Goal: Task Accomplishment & Management: Use online tool/utility

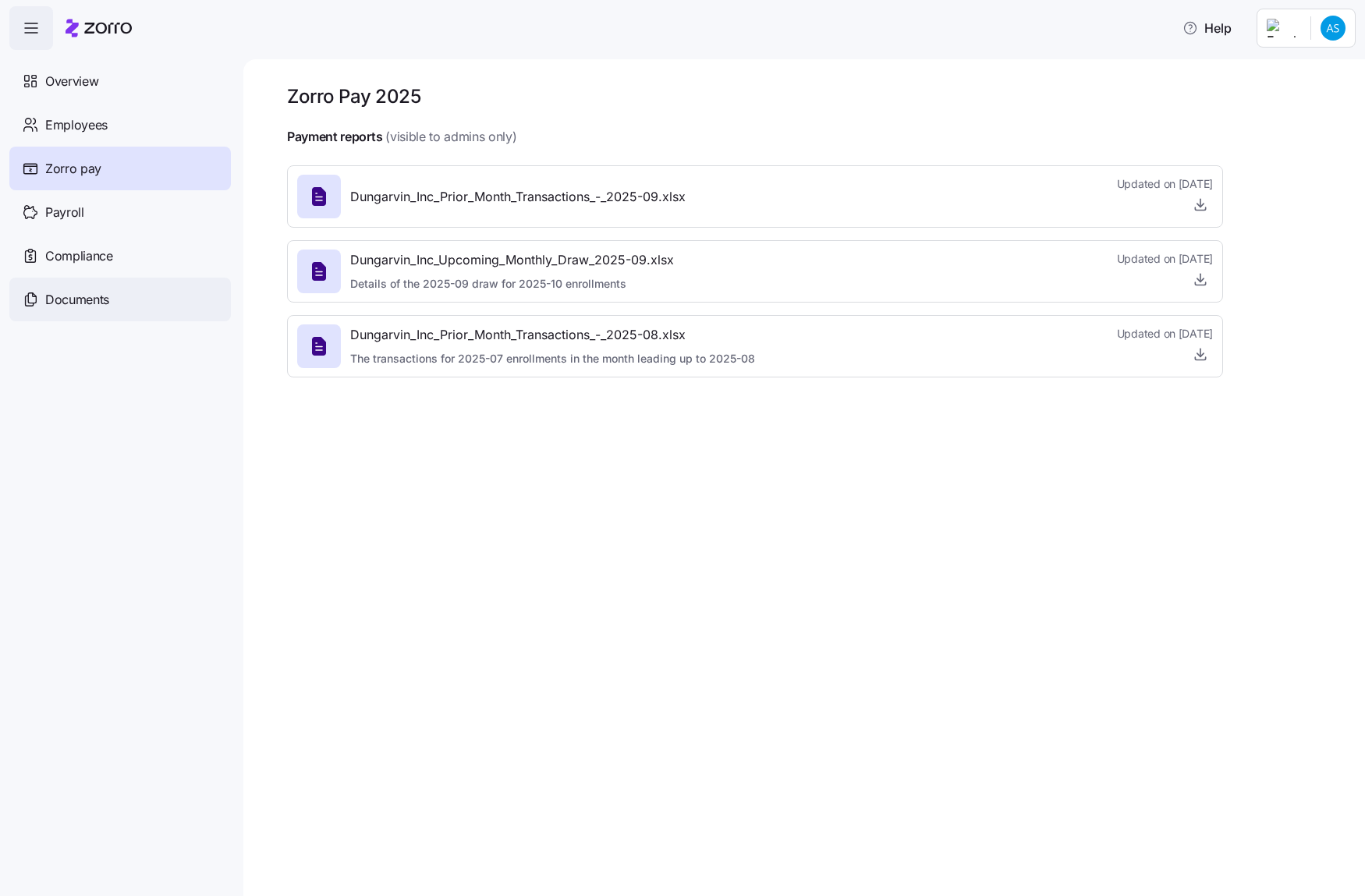
click at [149, 308] on div "Documents" at bounding box center [119, 299] width 221 height 44
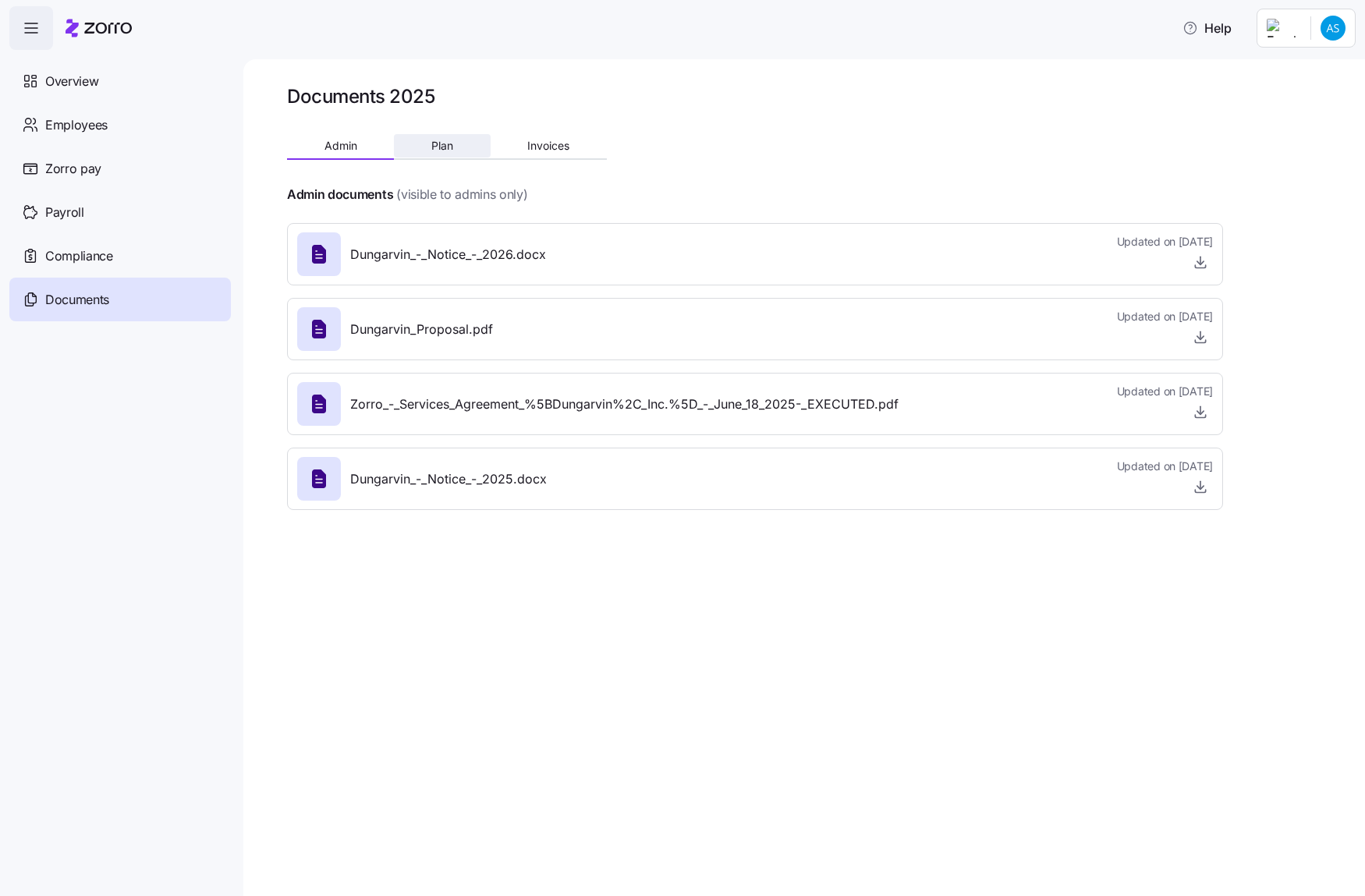
click at [429, 138] on button "Plan" at bounding box center [442, 145] width 96 height 24
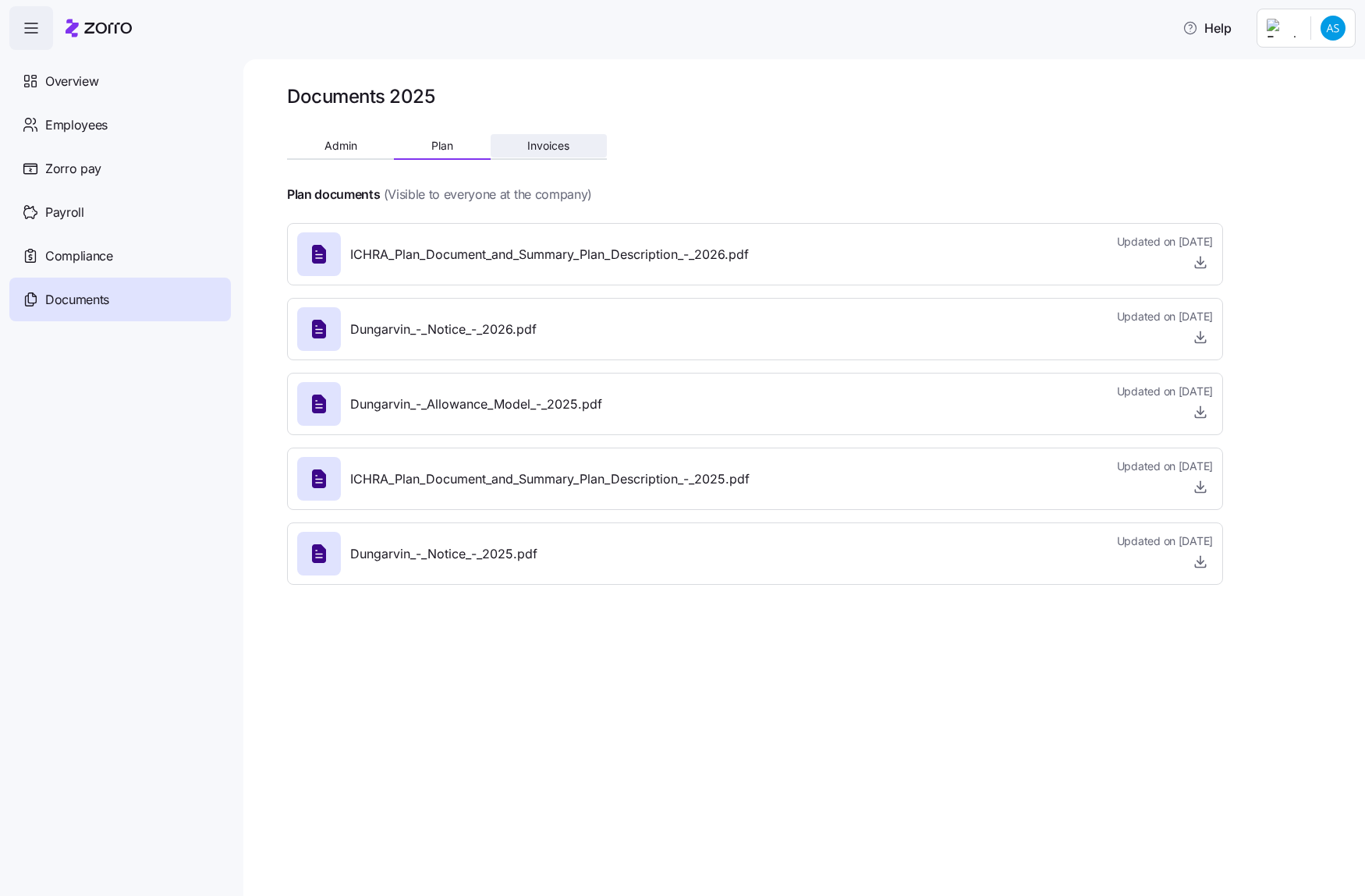
click at [536, 146] on span "Invoices" at bounding box center [549, 145] width 42 height 11
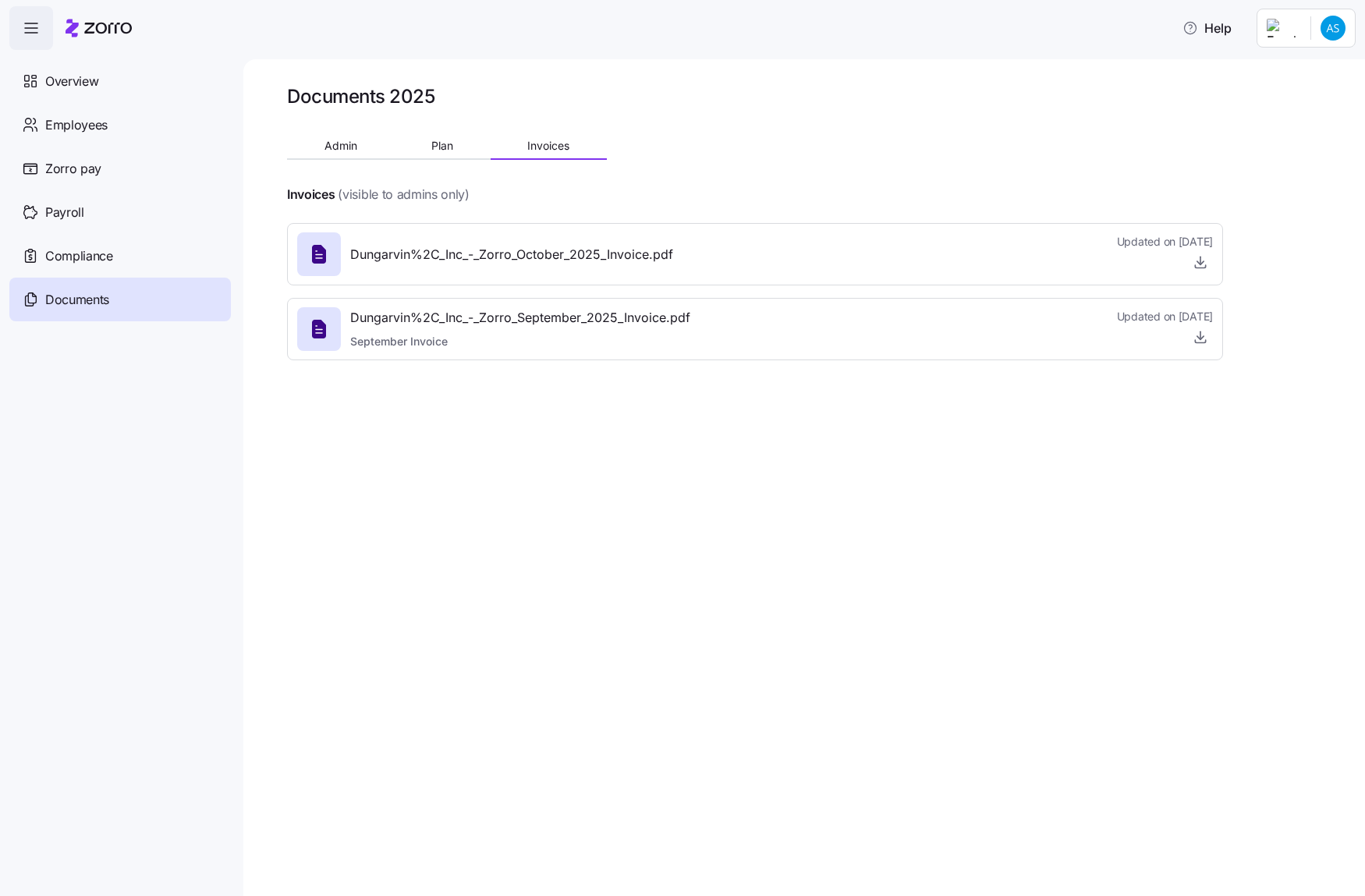
click at [645, 258] on span "Dungarvin%2C_Inc_-_Zorro_October_2025_Invoice.pdf" at bounding box center [512, 255] width 323 height 20
click at [1193, 261] on icon "button" at bounding box center [1200, 262] width 16 height 16
click at [1197, 264] on icon "button" at bounding box center [1200, 262] width 16 height 16
click at [494, 255] on span "Dungarvin%2C_Inc_-_Zorro_October_2025_Invoice.pdf" at bounding box center [512, 255] width 323 height 20
click at [313, 251] on icon at bounding box center [318, 254] width 14 height 19
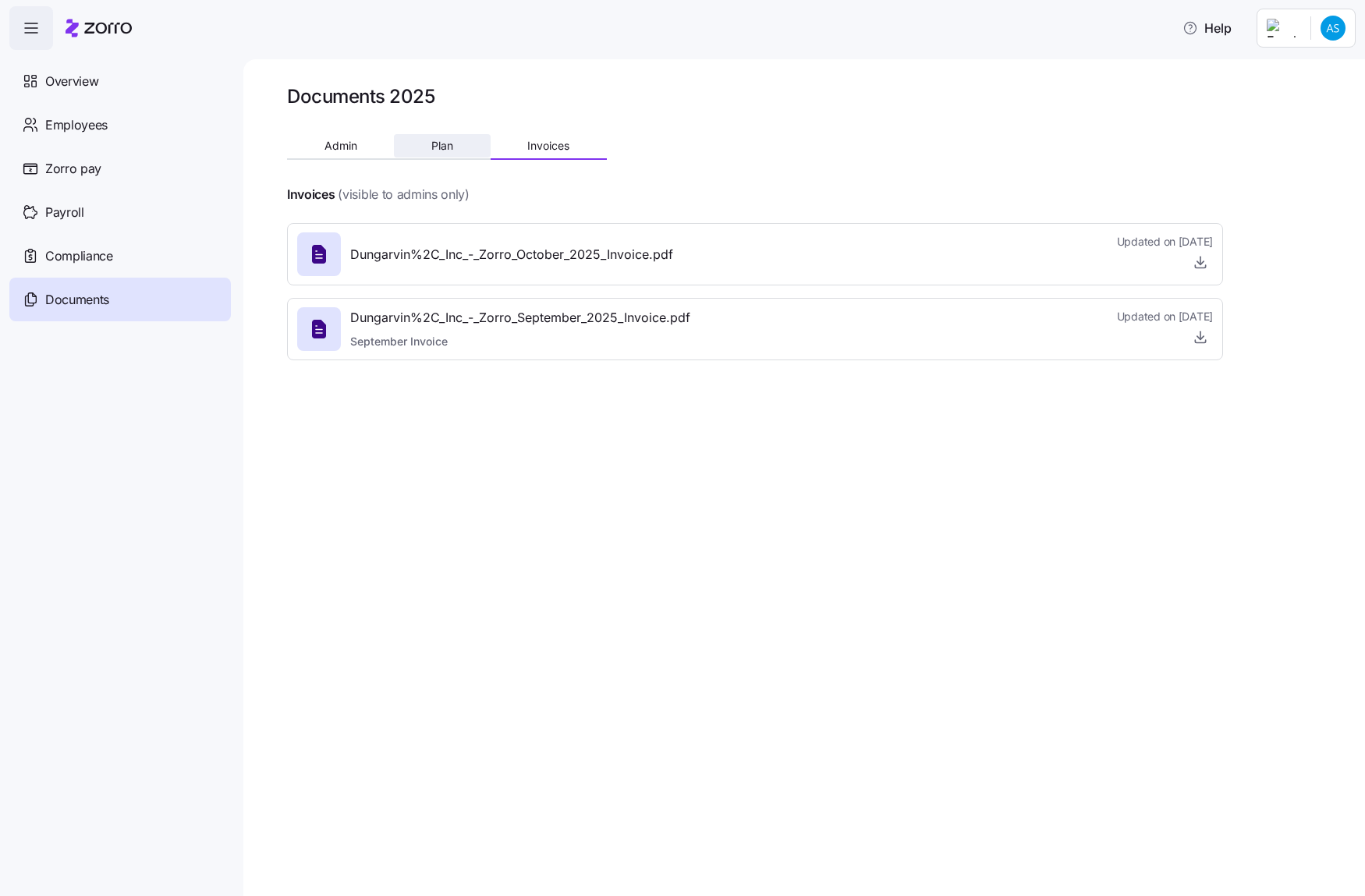
click at [447, 145] on span "Plan" at bounding box center [442, 145] width 22 height 11
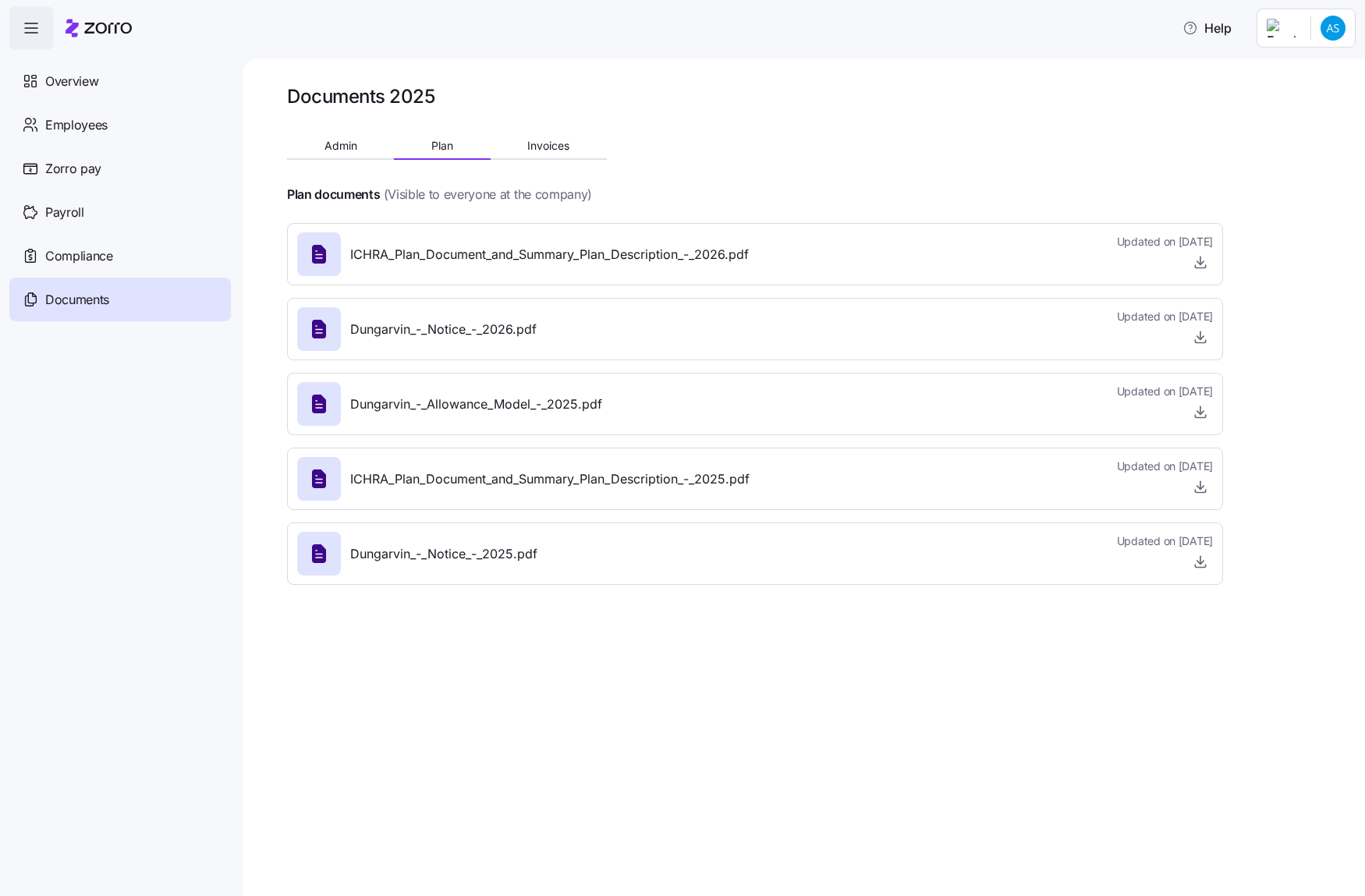
click at [339, 170] on div at bounding box center [755, 172] width 936 height 25
click at [342, 156] on button "Admin" at bounding box center [340, 145] width 107 height 24
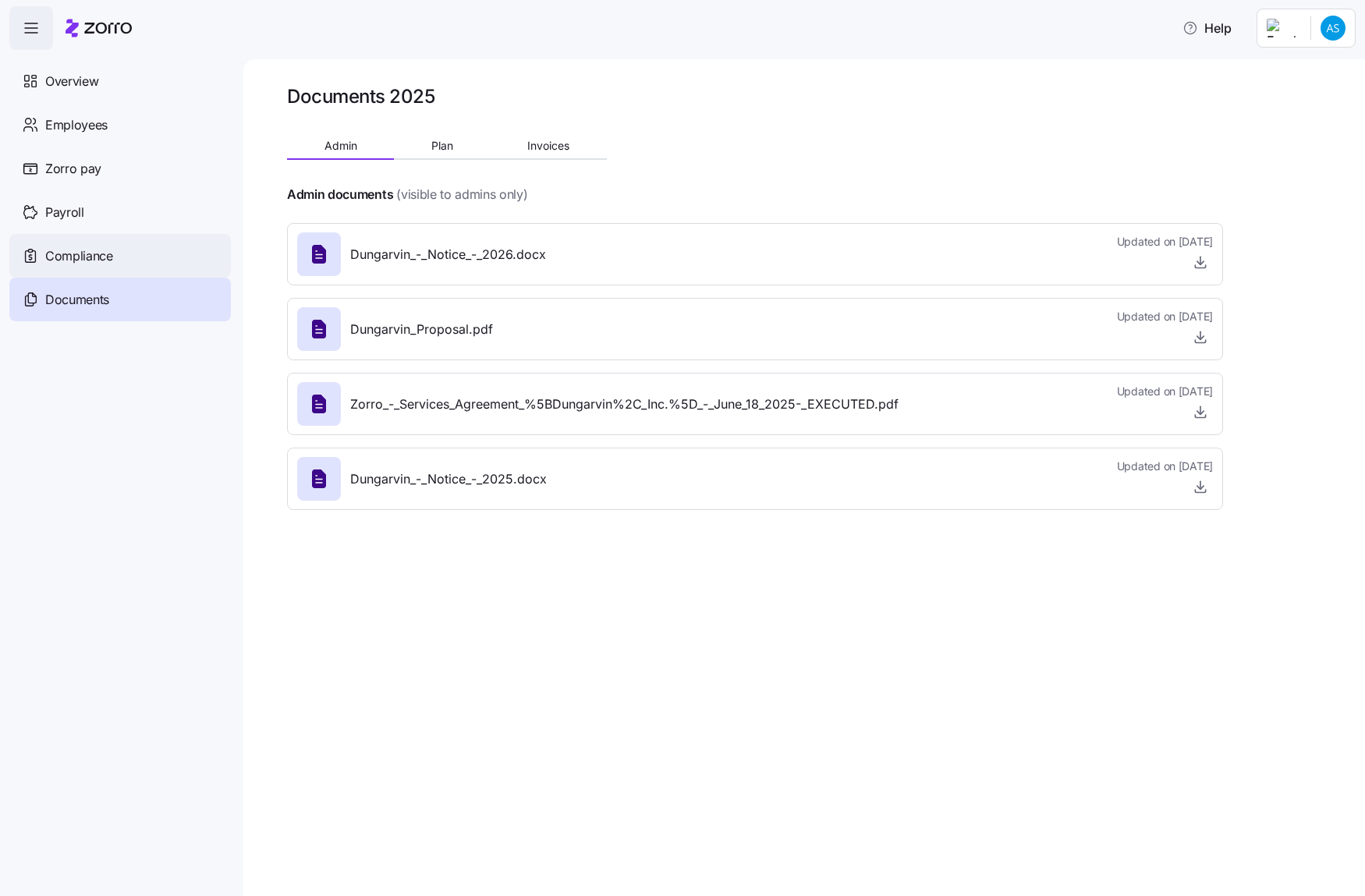
click at [146, 250] on div "Compliance" at bounding box center [119, 256] width 221 height 44
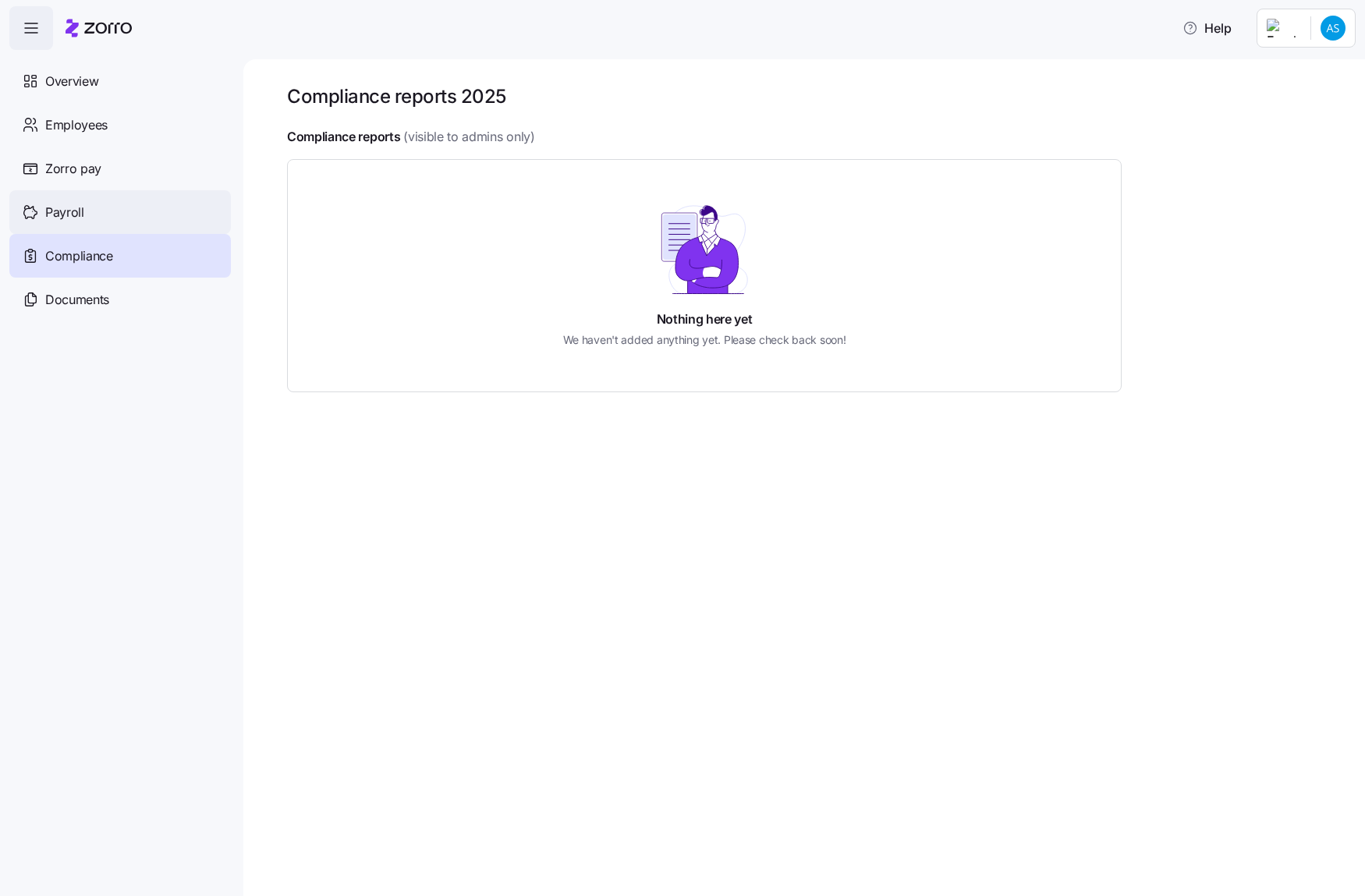
click at [176, 214] on div "Payroll" at bounding box center [119, 212] width 221 height 44
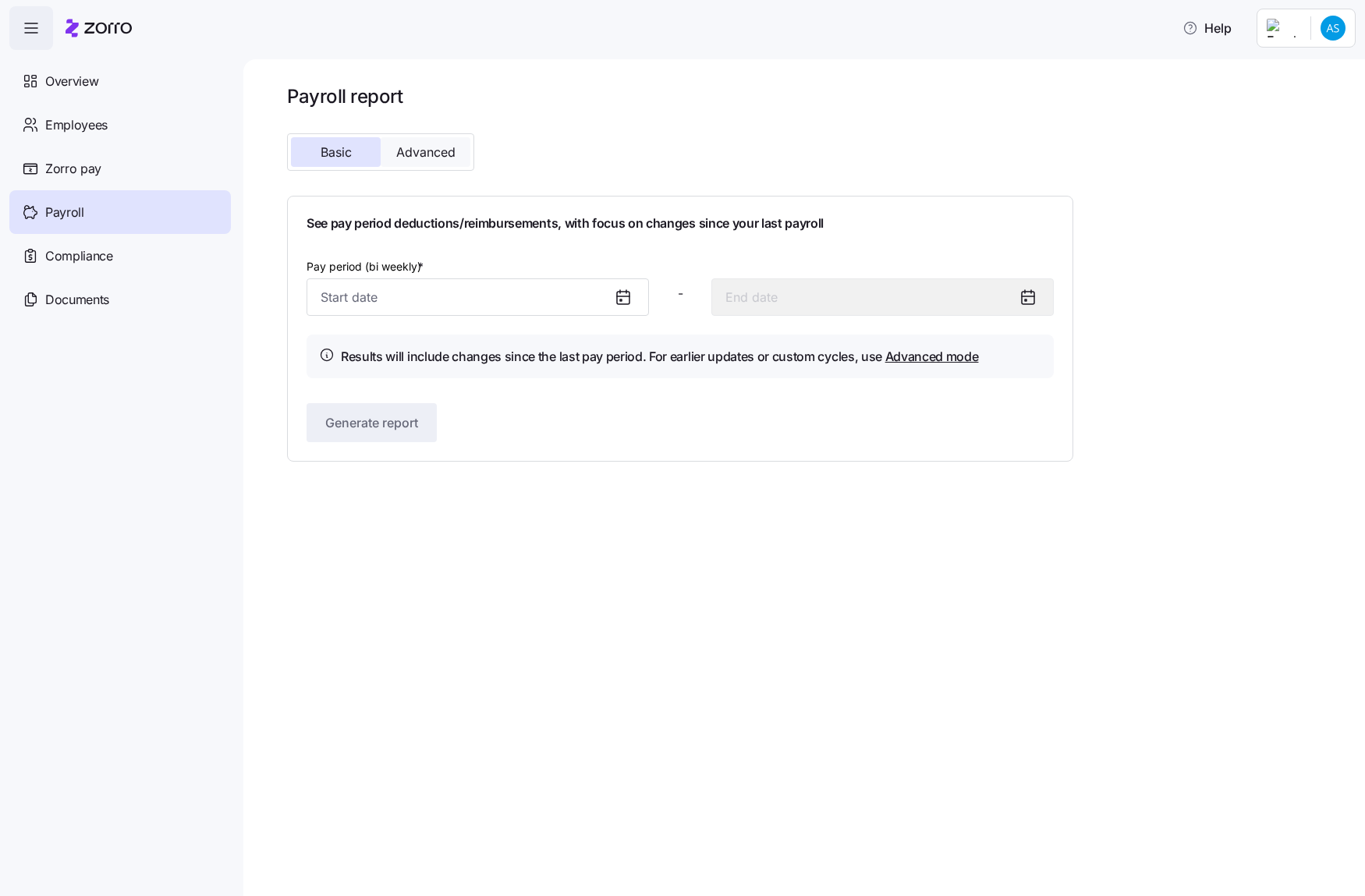
click at [414, 151] on span "Advanced" at bounding box center [425, 152] width 60 height 12
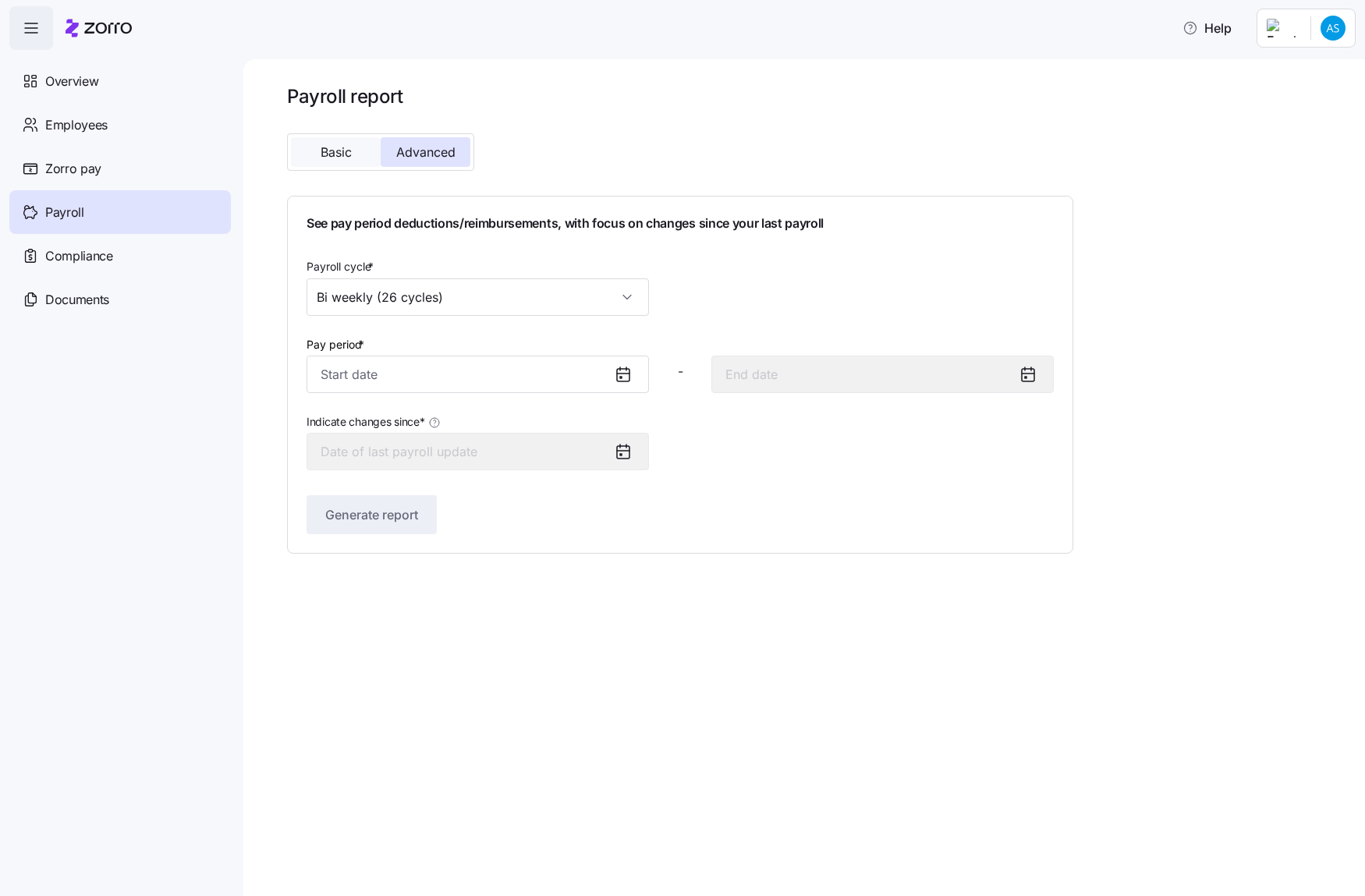
click at [343, 155] on span "Basic" at bounding box center [336, 152] width 31 height 12
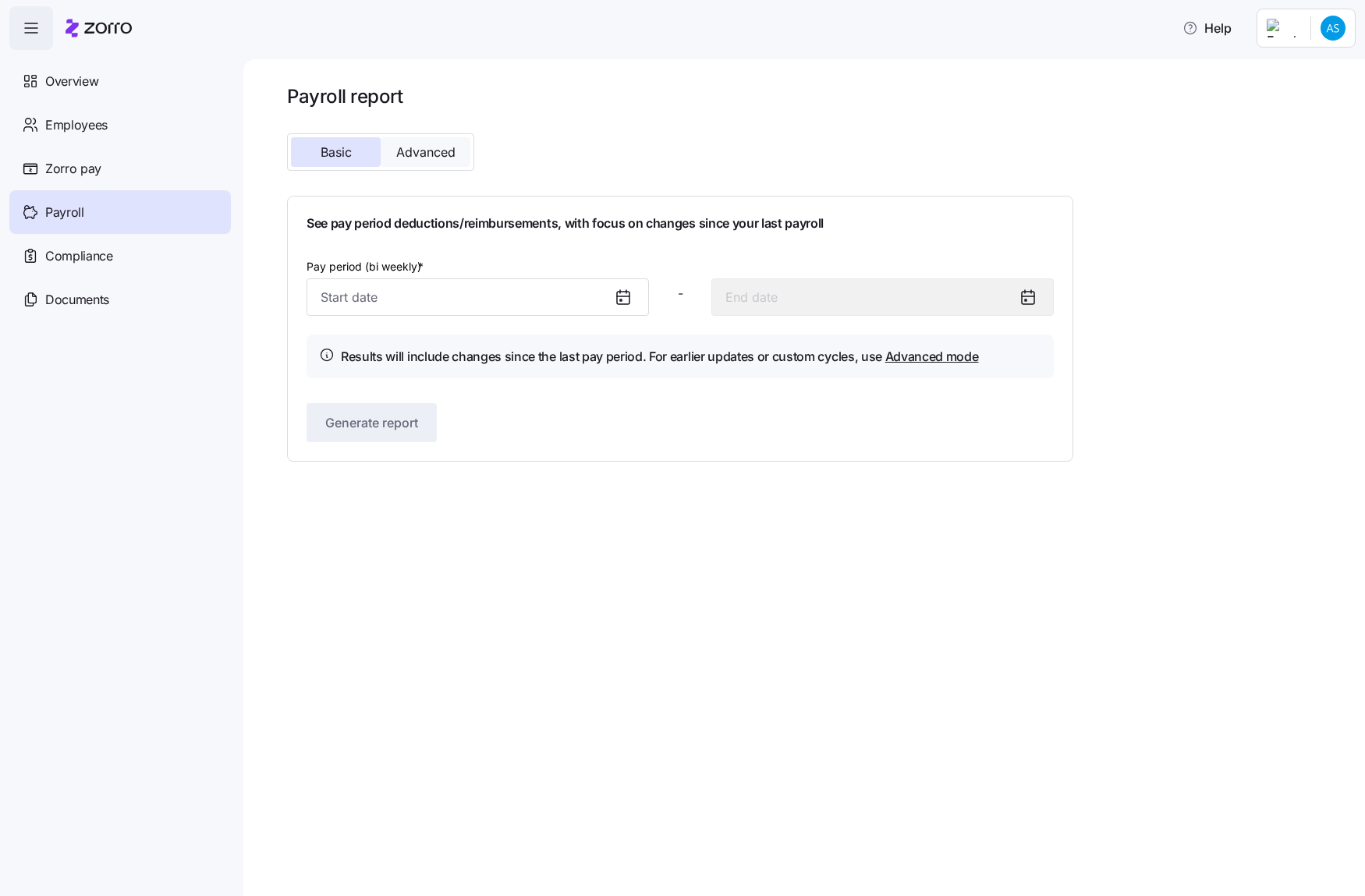
click at [410, 149] on span "Advanced" at bounding box center [425, 152] width 60 height 12
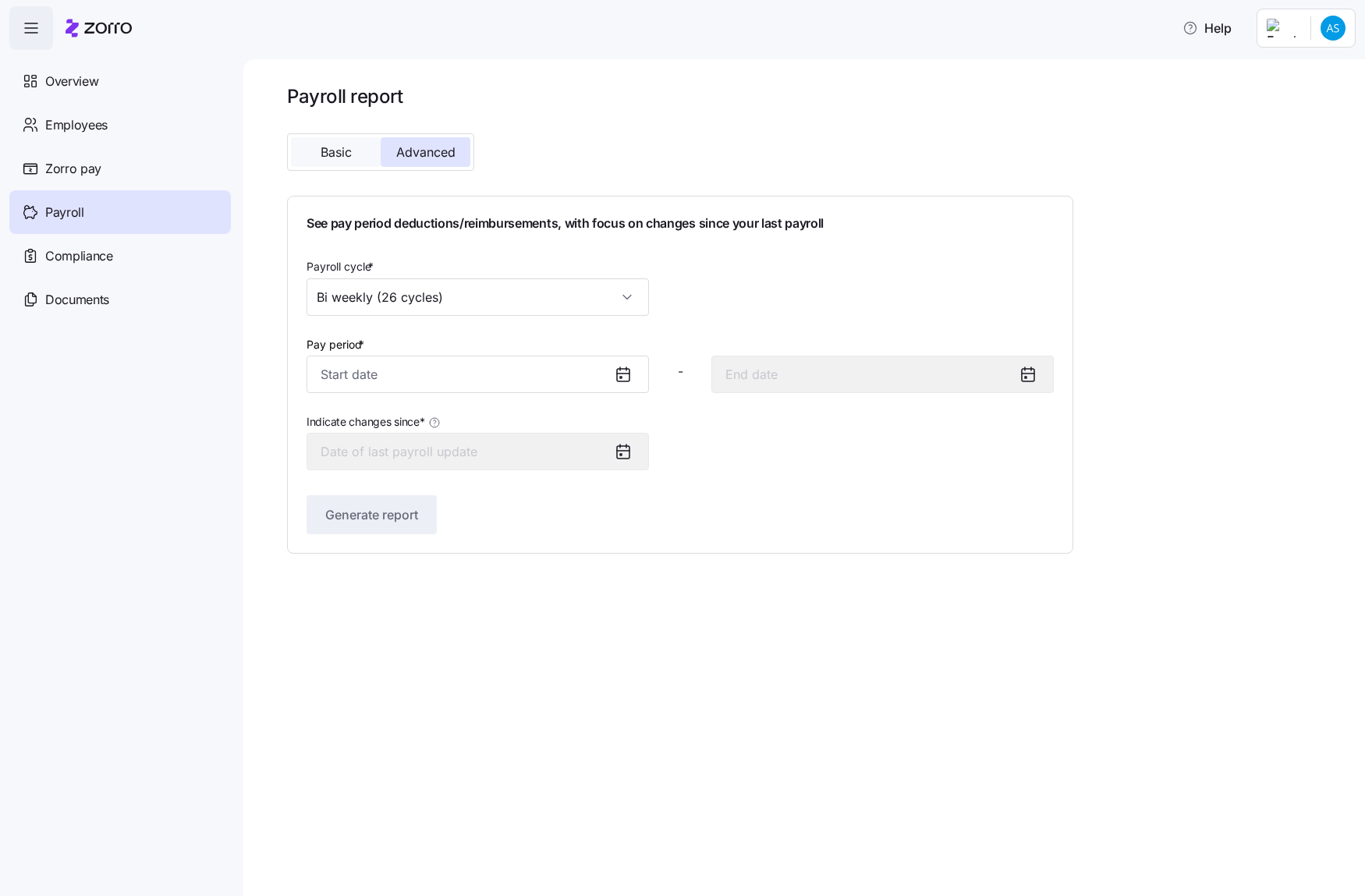
click at [354, 156] on button "Basic" at bounding box center [336, 152] width 90 height 29
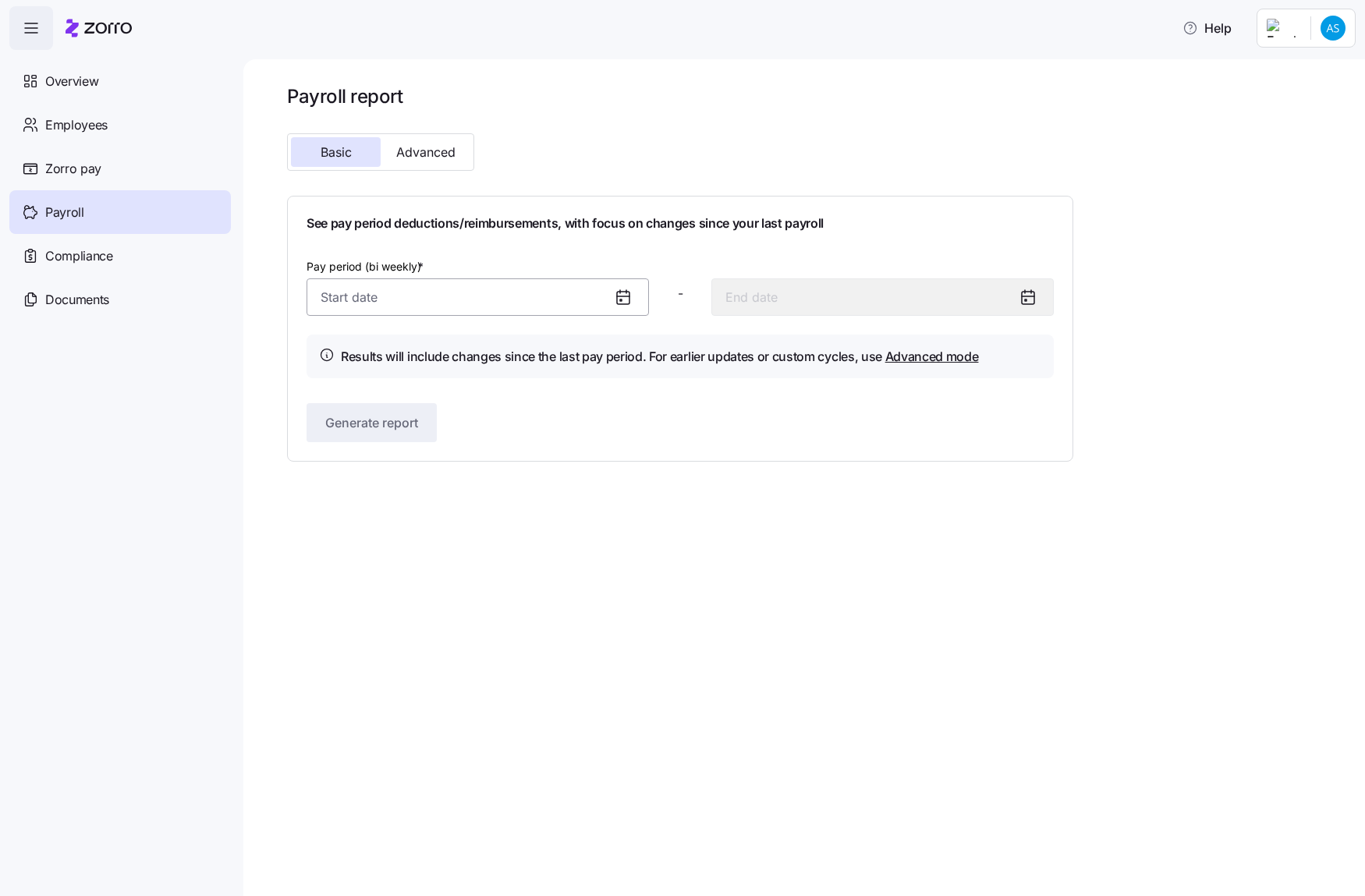
click at [477, 289] on input "Pay period (bi weekly) *" at bounding box center [478, 297] width 343 height 38
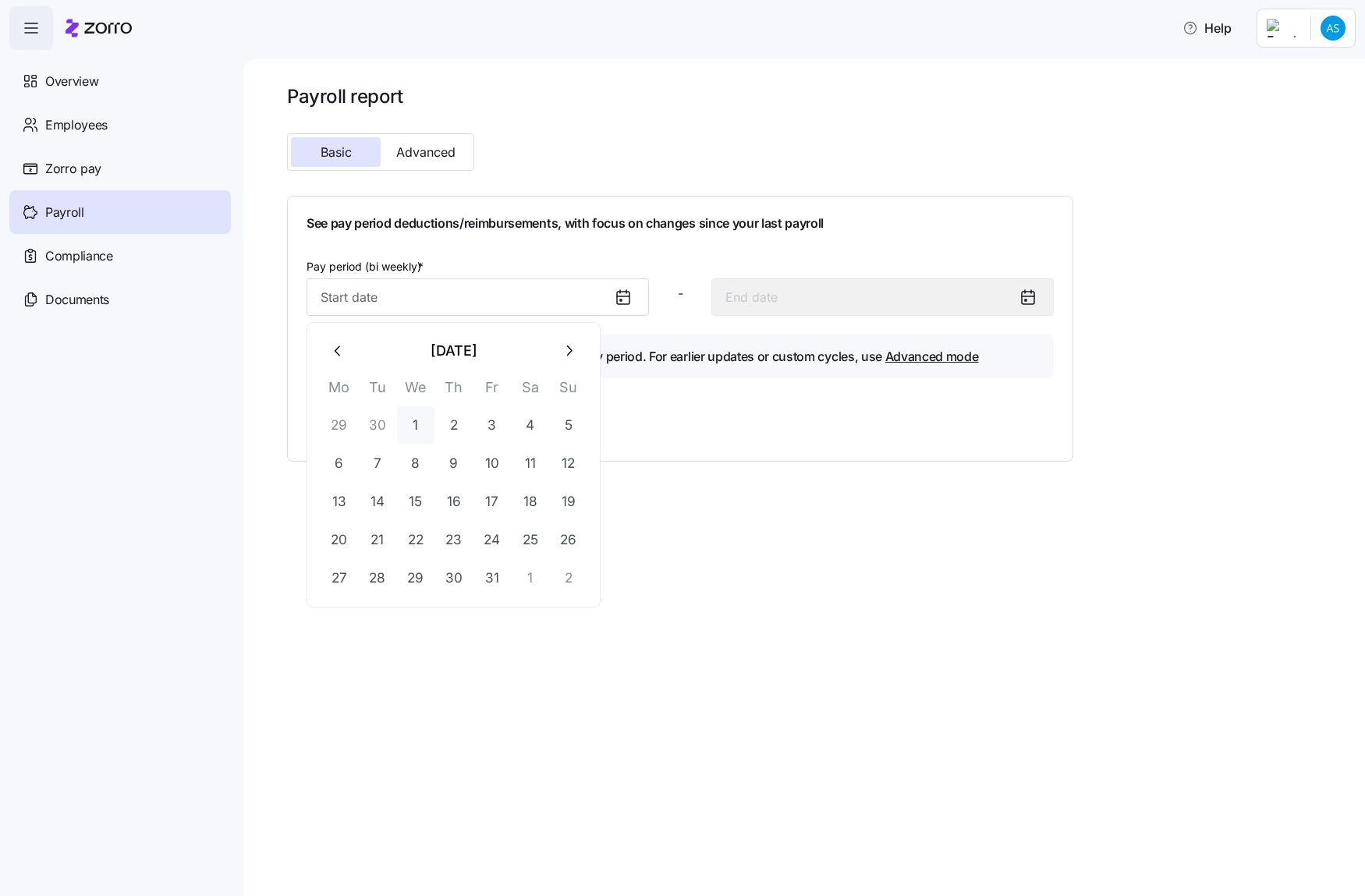
click at [422, 424] on button "1" at bounding box center [416, 425] width 38 height 38
type input "October 1, 2025"
type input "October 14, 2025"
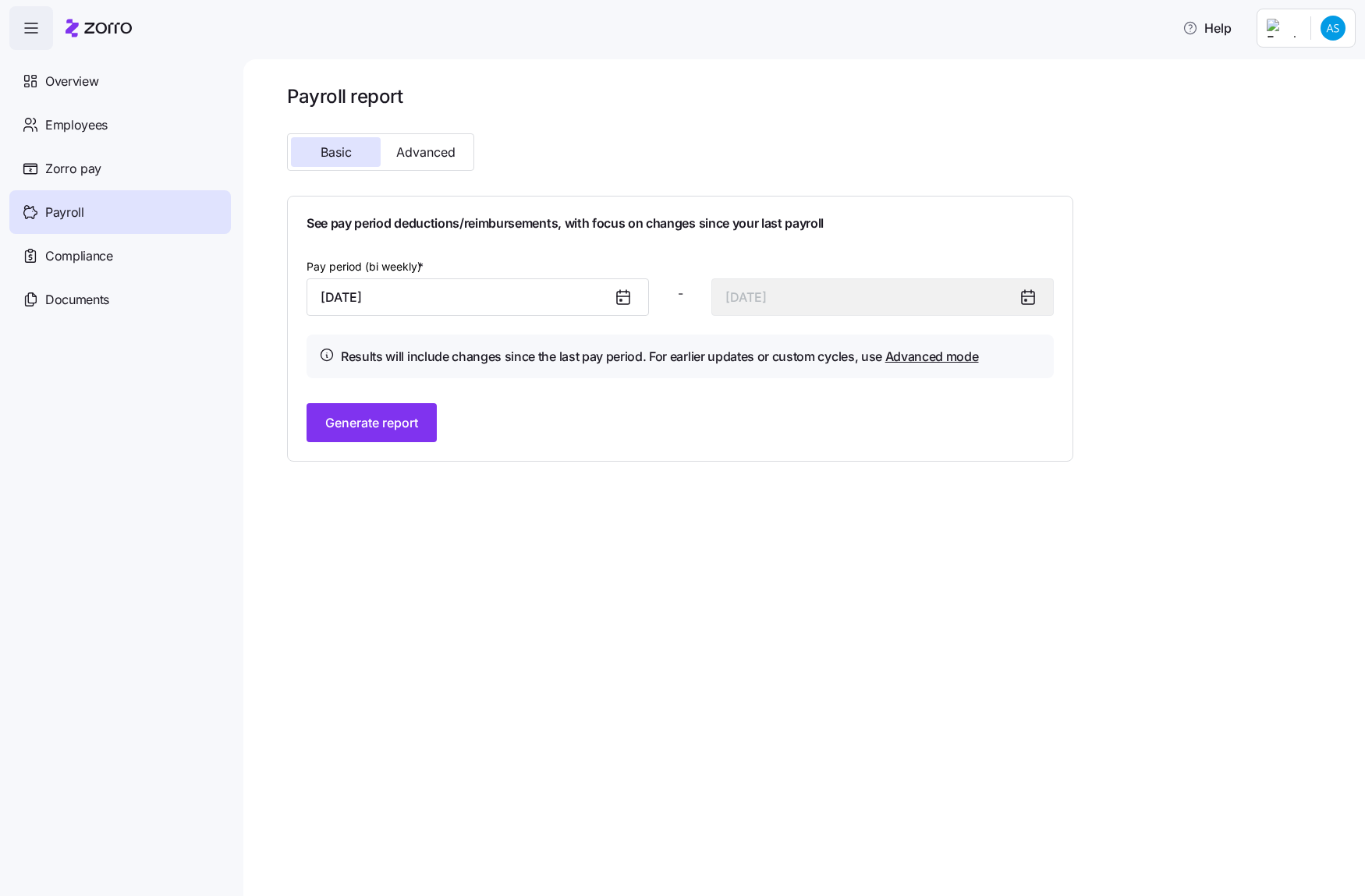
click at [619, 297] on icon at bounding box center [623, 297] width 19 height 19
click at [362, 294] on input "October 1, 2025" at bounding box center [478, 297] width 343 height 38
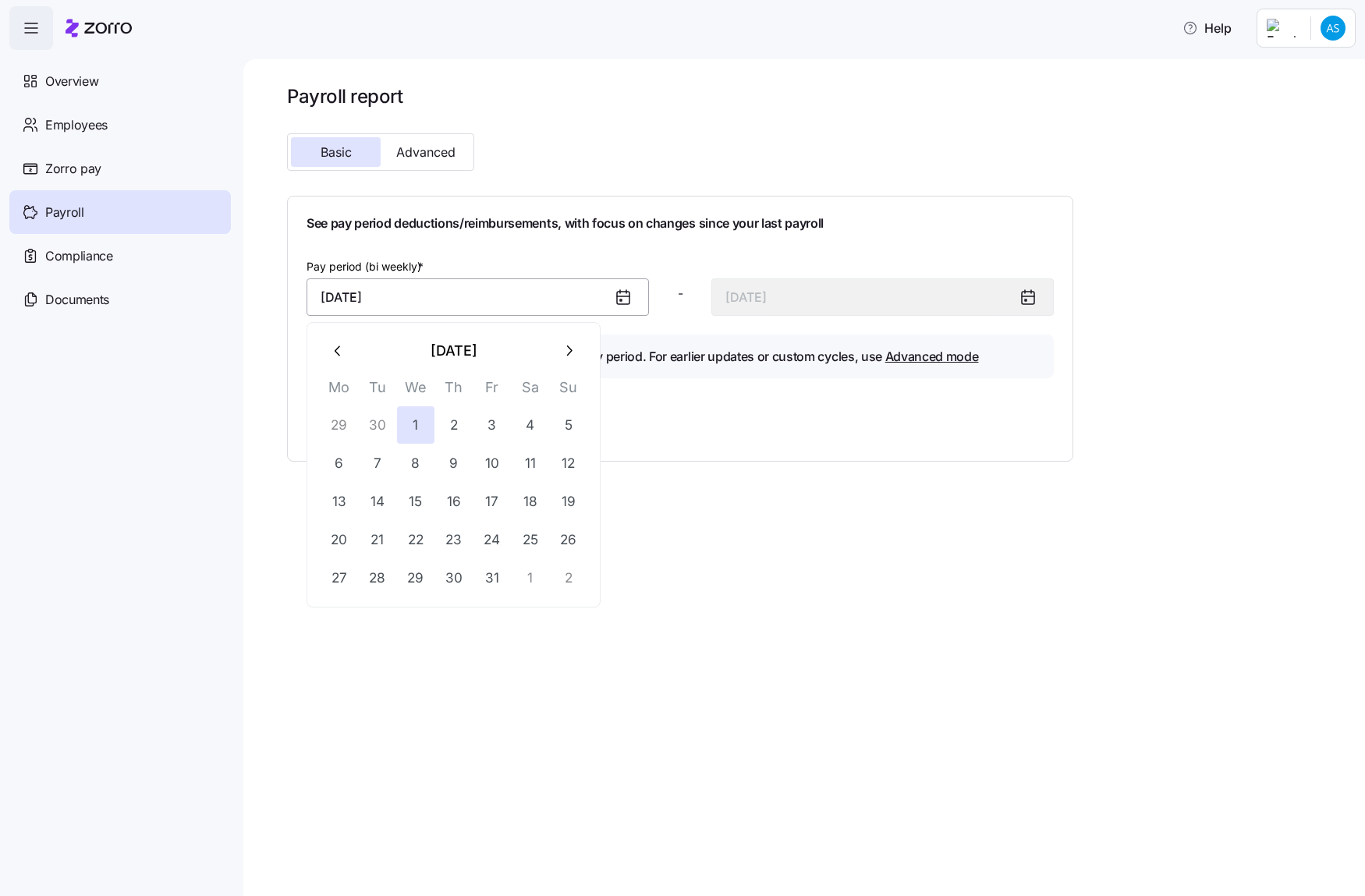
click at [429, 295] on input "October 1, 2025" at bounding box center [478, 297] width 343 height 38
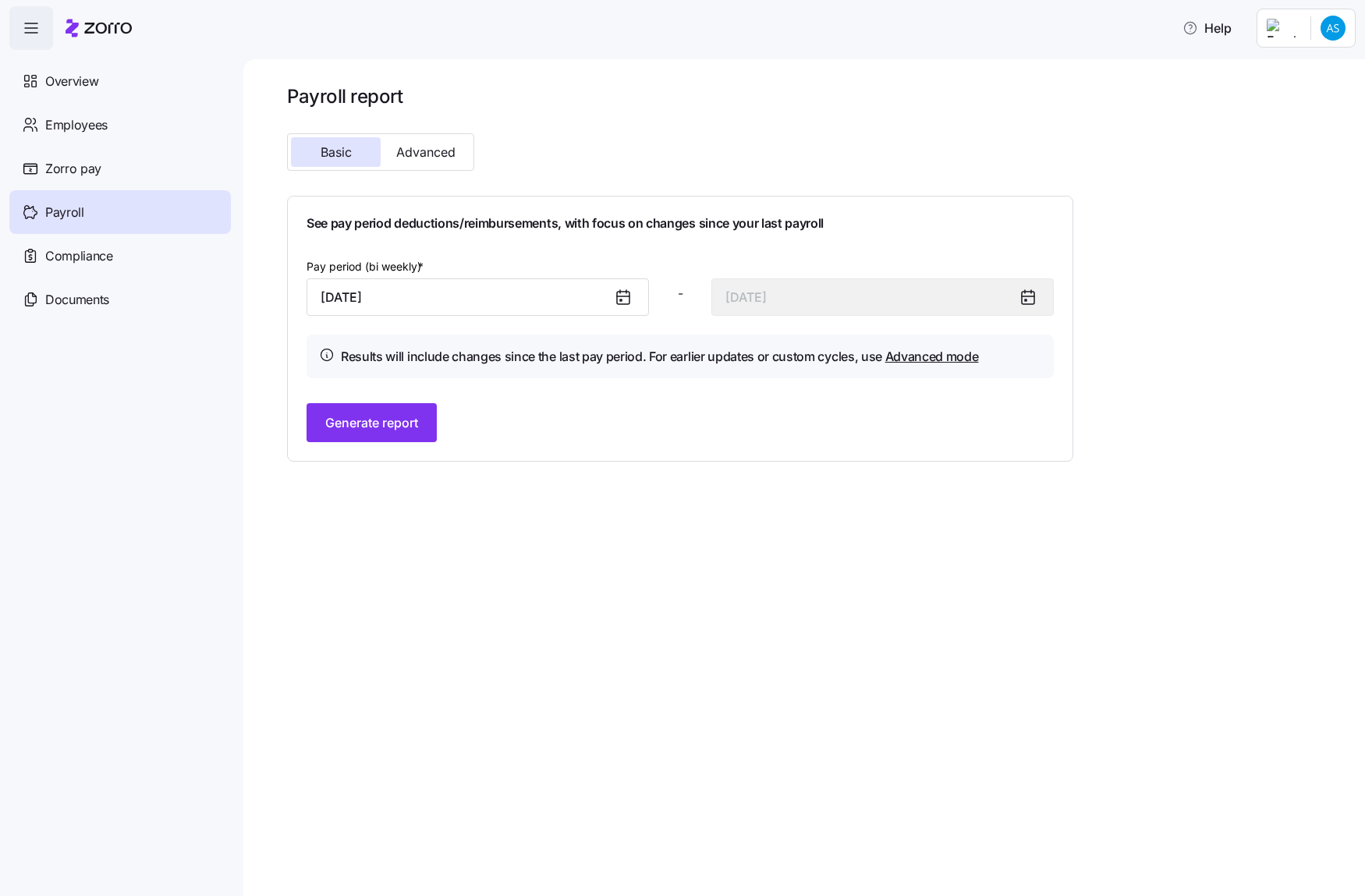
click at [594, 189] on div "Payroll report Basic Advanced See pay period deductions/reimbursements, with fo…" at bounding box center [680, 273] width 786 height 378
drag, startPoint x: 389, startPoint y: 406, endPoint x: 386, endPoint y: 414, distance: 8.5
drag, startPoint x: 386, startPoint y: 414, endPoint x: 307, endPoint y: 424, distance: 79.6
click at [307, 424] on button "Generate report" at bounding box center [372, 423] width 131 height 39
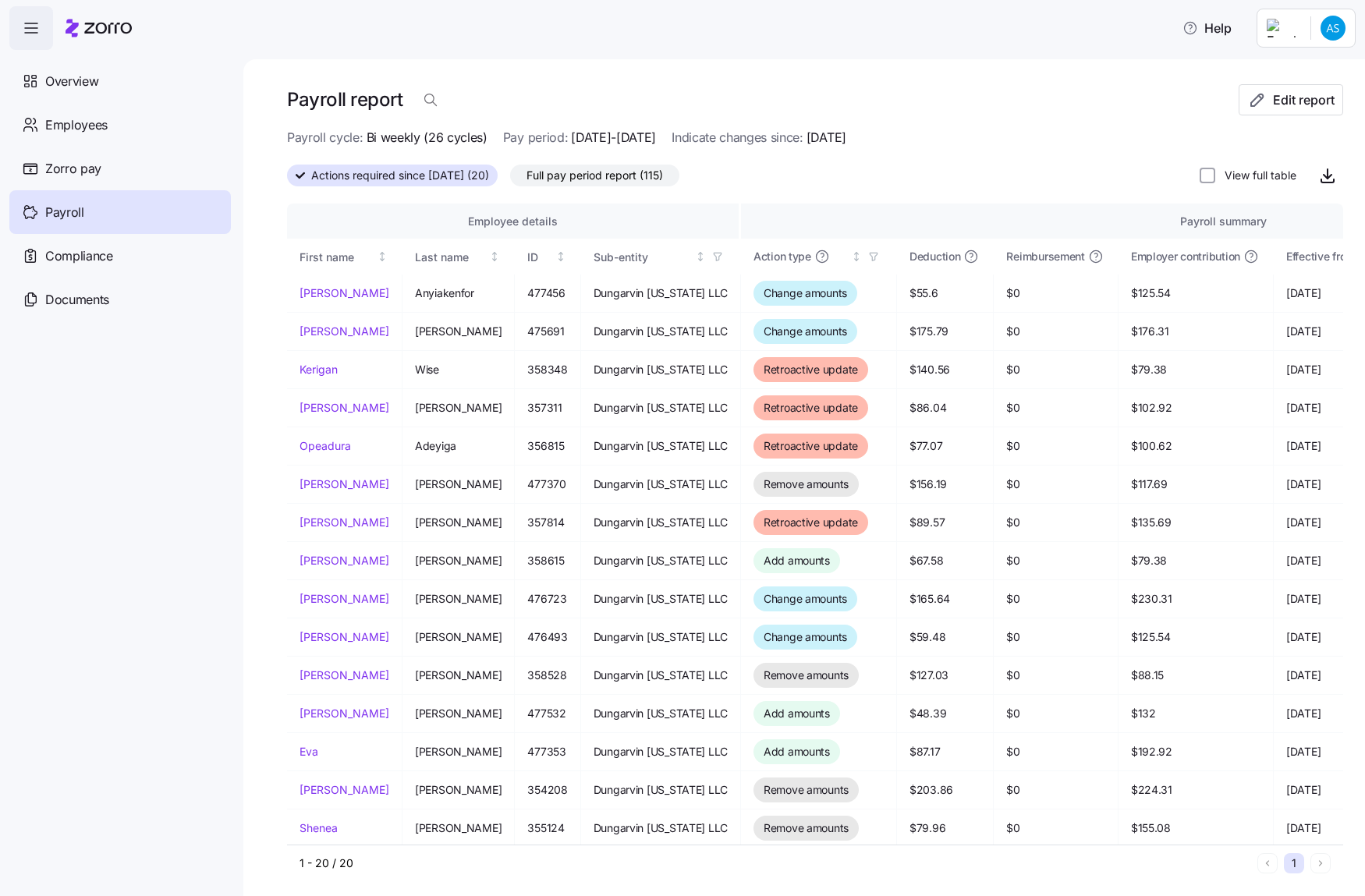
click at [663, 168] on span "Full pay period report (115)" at bounding box center [594, 175] width 136 height 20
click at [510, 180] on input "Full pay period report (115)" at bounding box center [510, 180] width 0 height 0
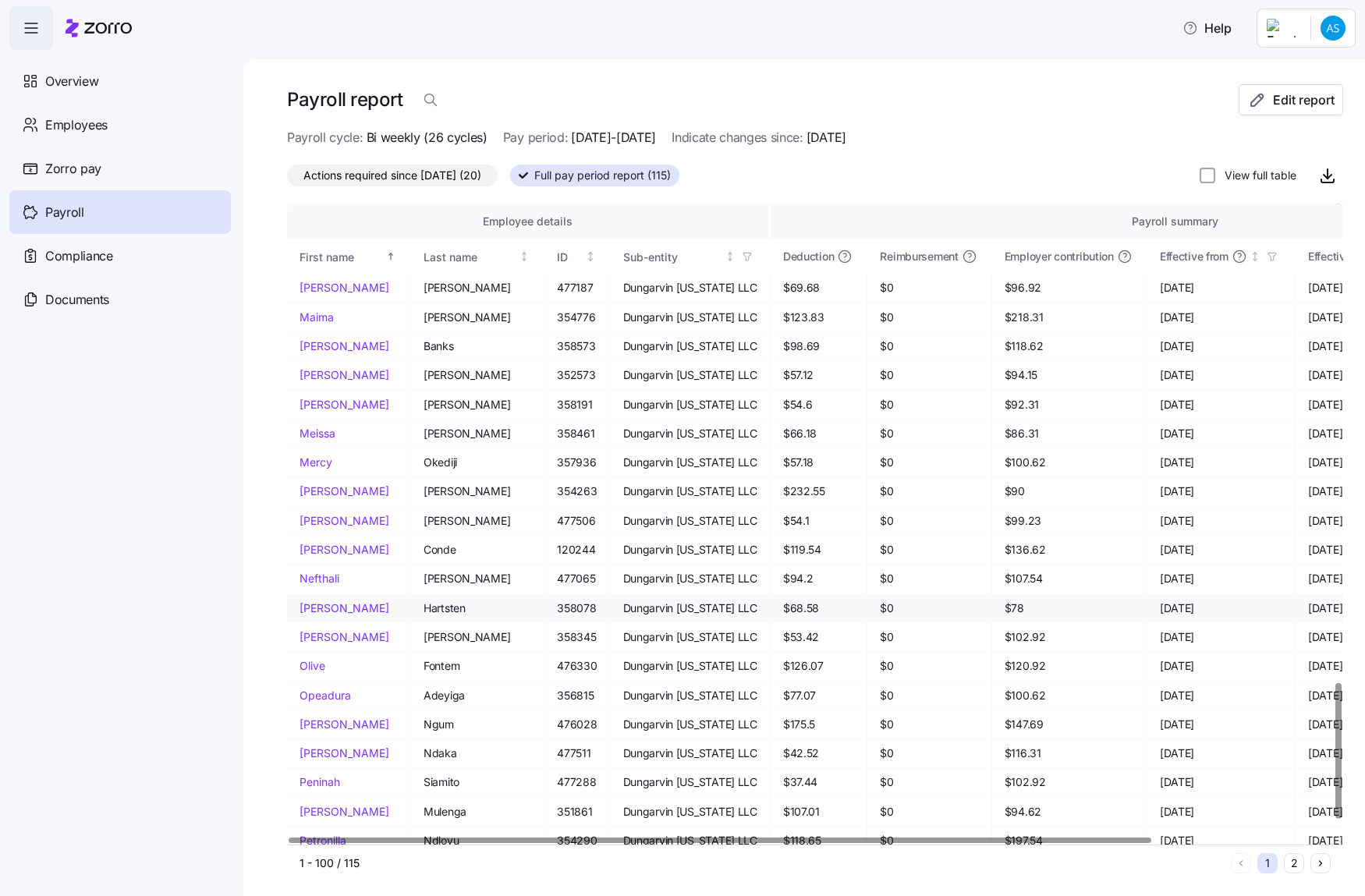
scroll to position [2337, 0]
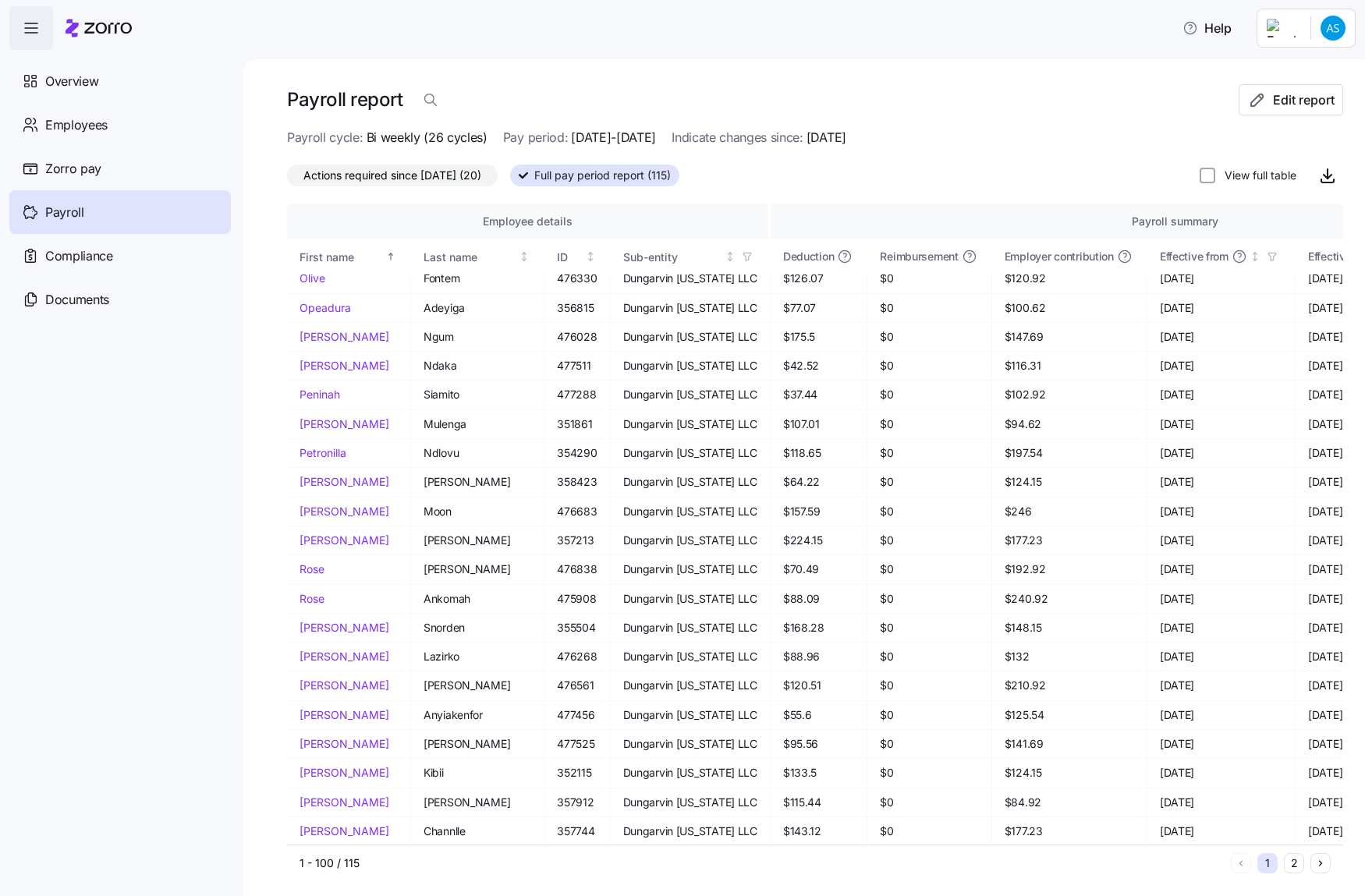
drag, startPoint x: 221, startPoint y: 564, endPoint x: 281, endPoint y: 374, distance: 199.2
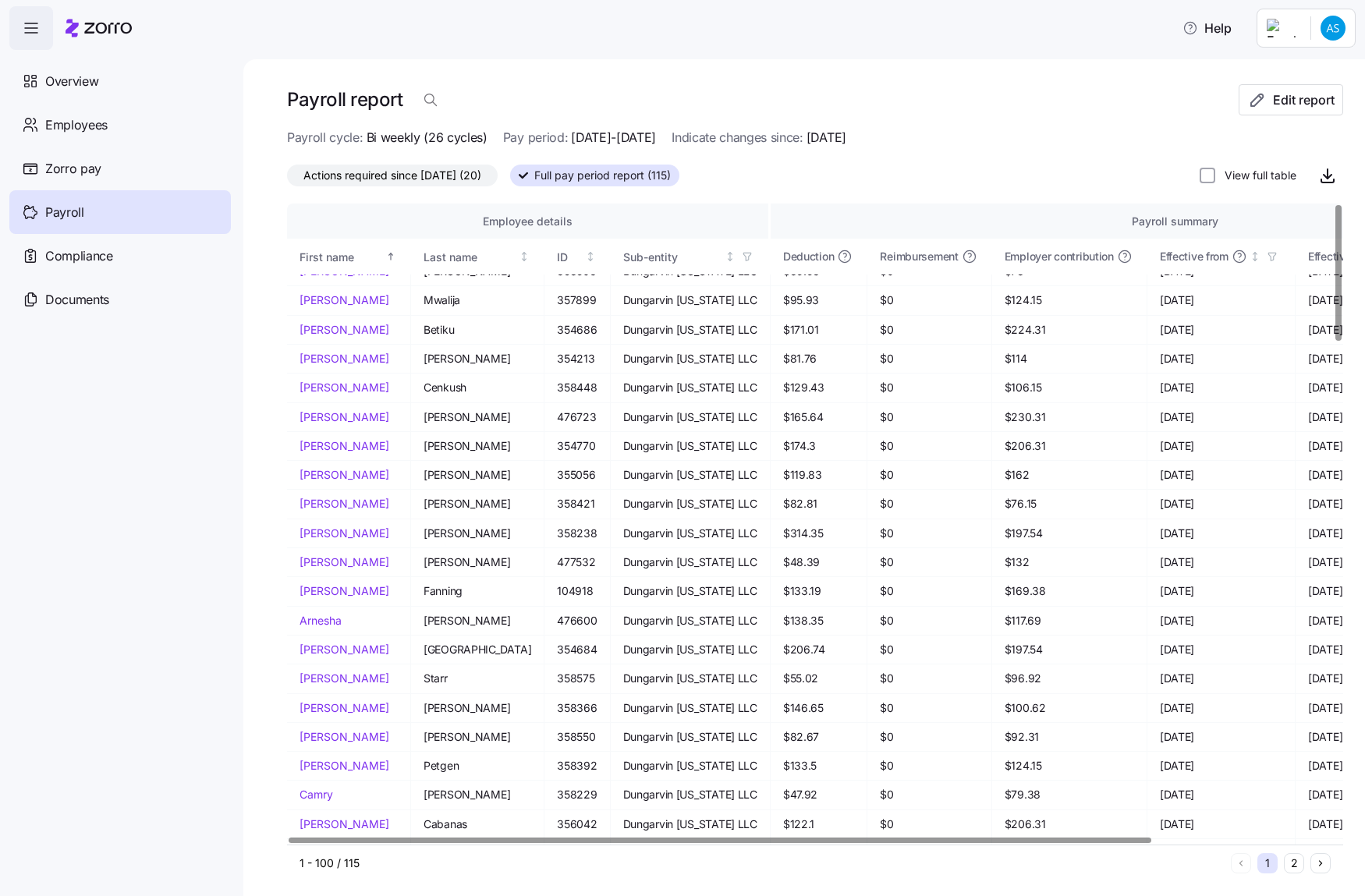
scroll to position [0, 0]
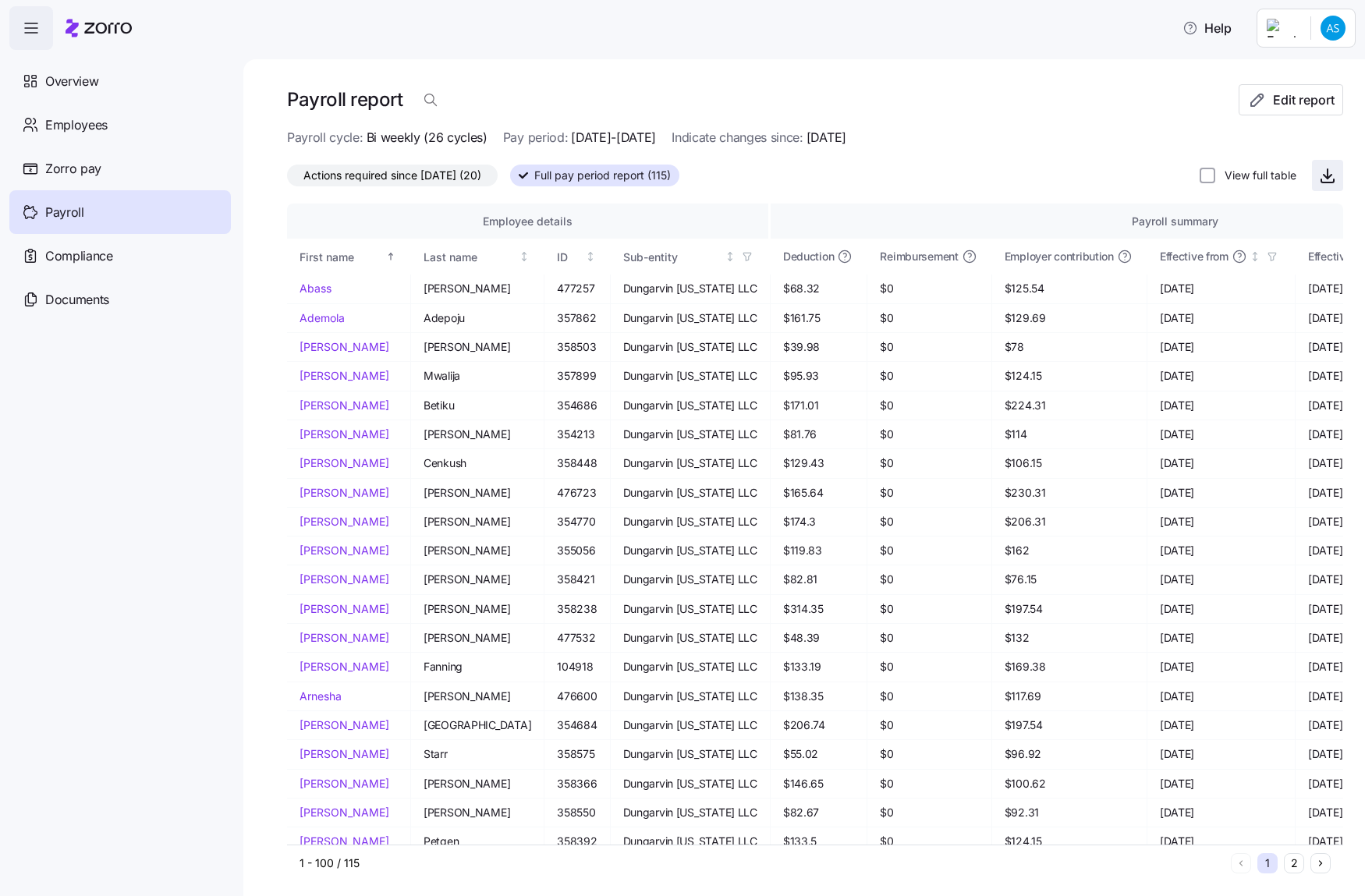
click at [1318, 174] on icon "button" at bounding box center [1327, 175] width 19 height 19
